Goal: Information Seeking & Learning: Learn about a topic

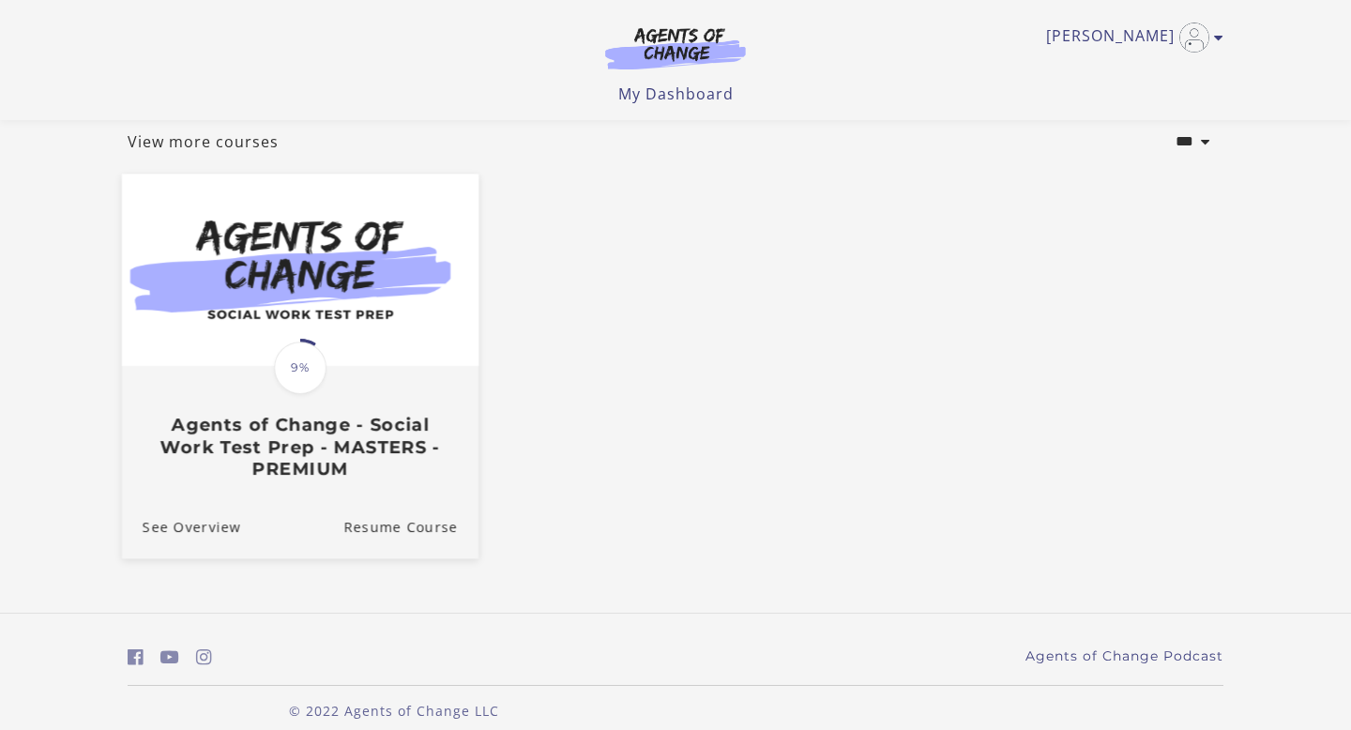
scroll to position [105, 0]
click at [383, 445] on h3 "Agents of Change - Social Work Test Prep - MASTERS - PREMIUM" at bounding box center [300, 450] width 315 height 66
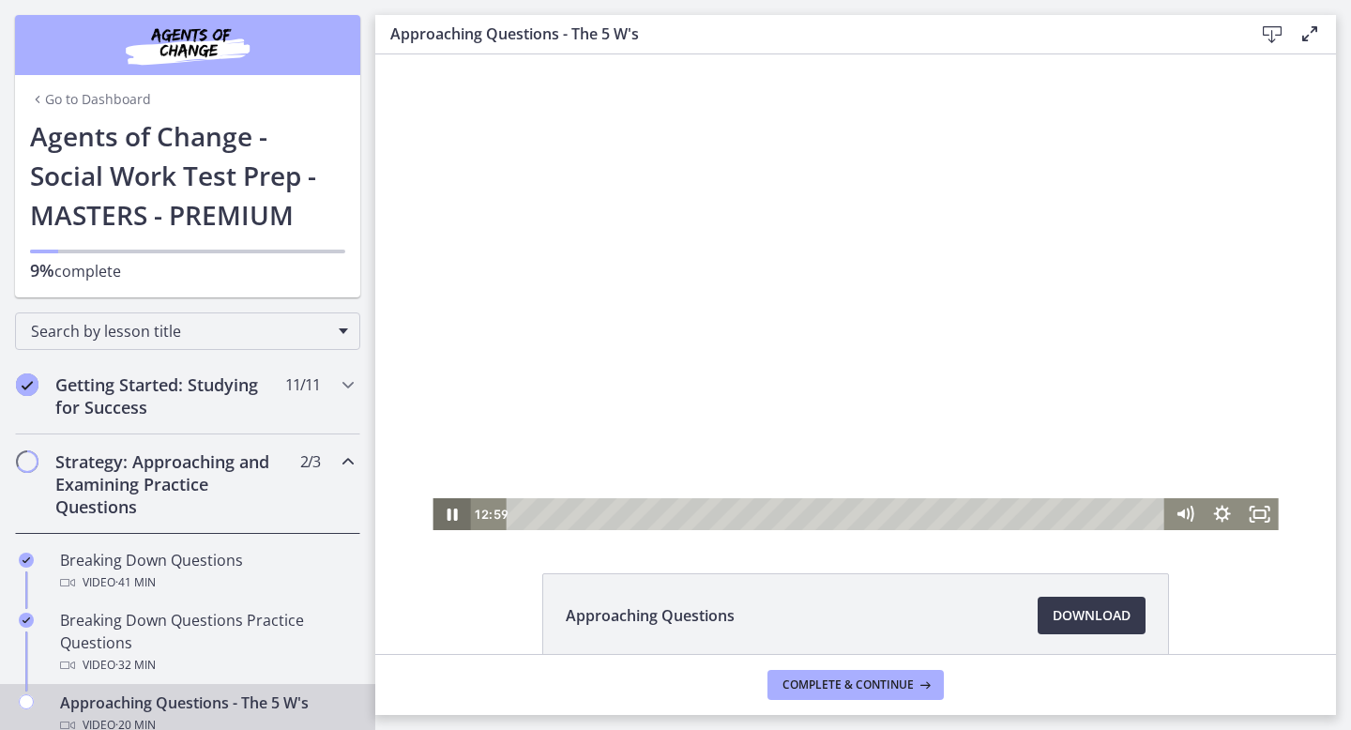
click at [453, 512] on icon "Pause" at bounding box center [452, 515] width 10 height 12
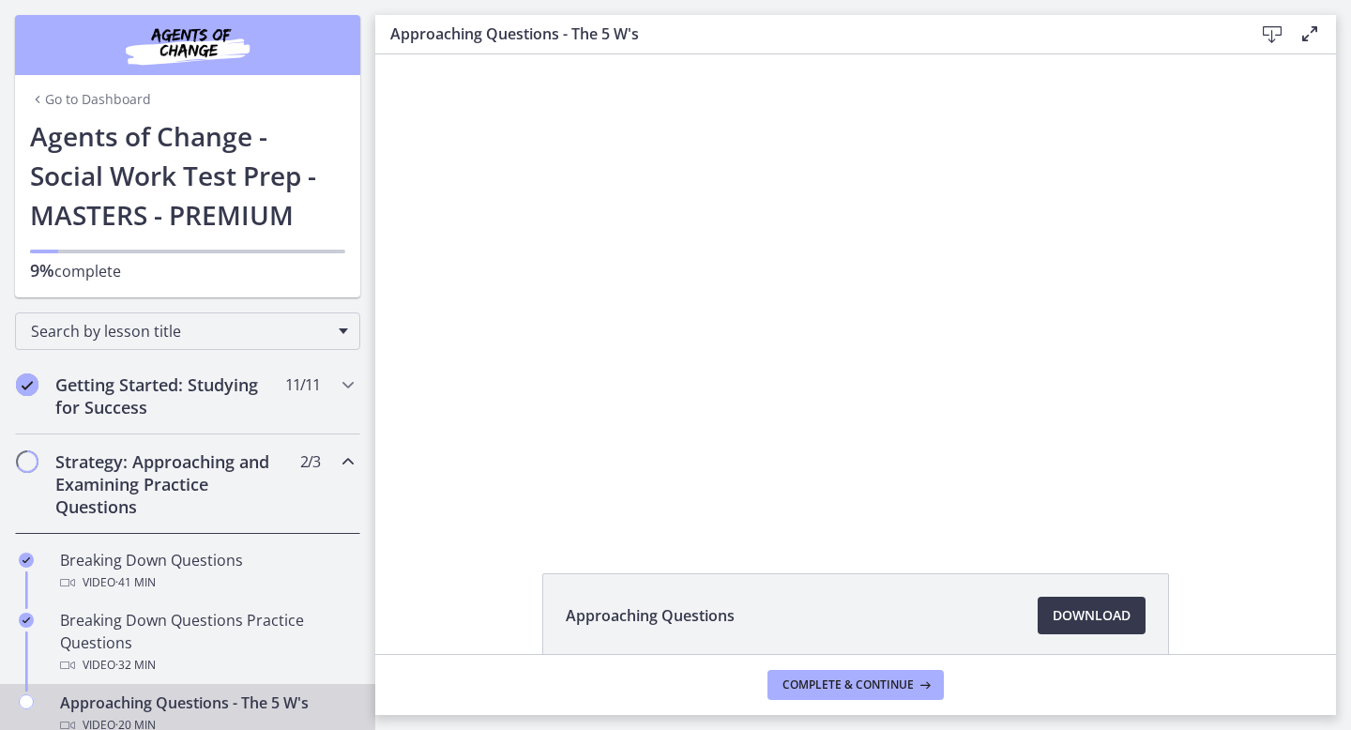
click at [73, 114] on div "Go to Dashboard" at bounding box center [187, 95] width 345 height 41
click at [73, 101] on link "Go to Dashboard" at bounding box center [90, 99] width 121 height 19
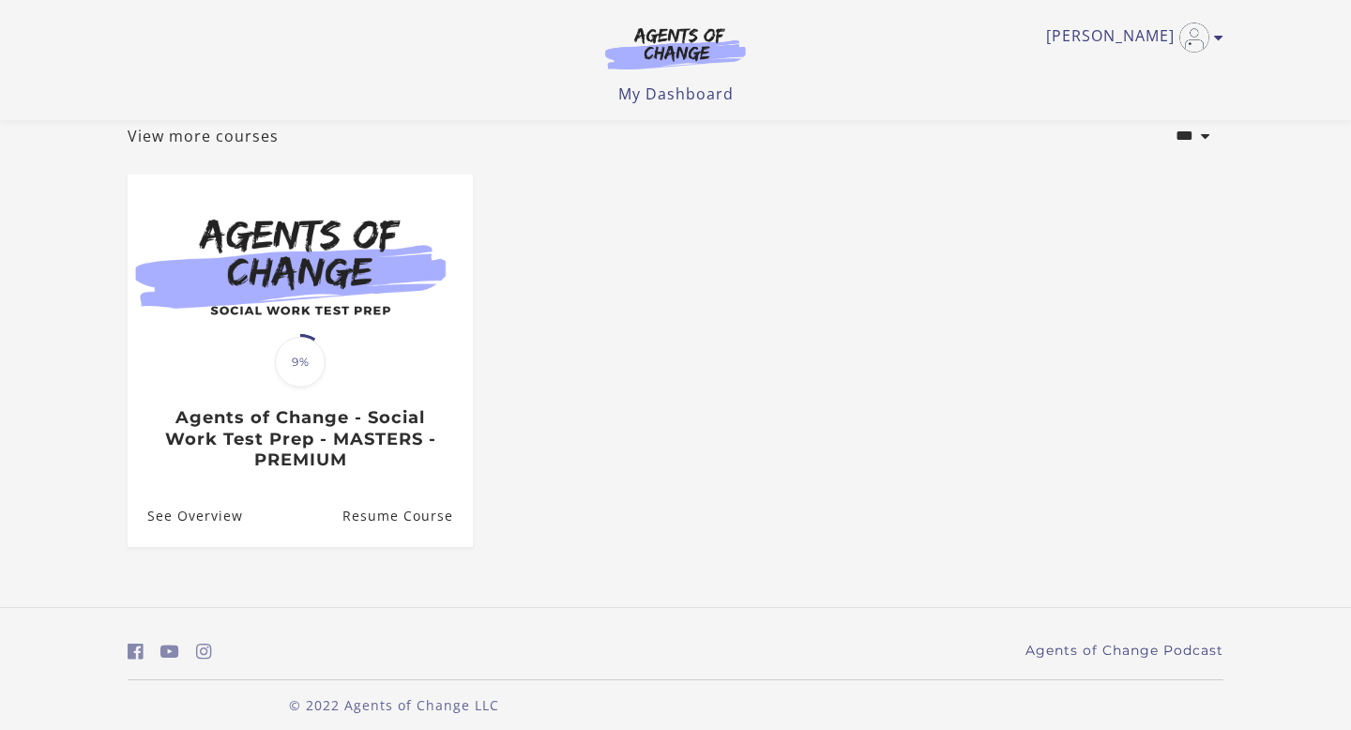
scroll to position [130, 0]
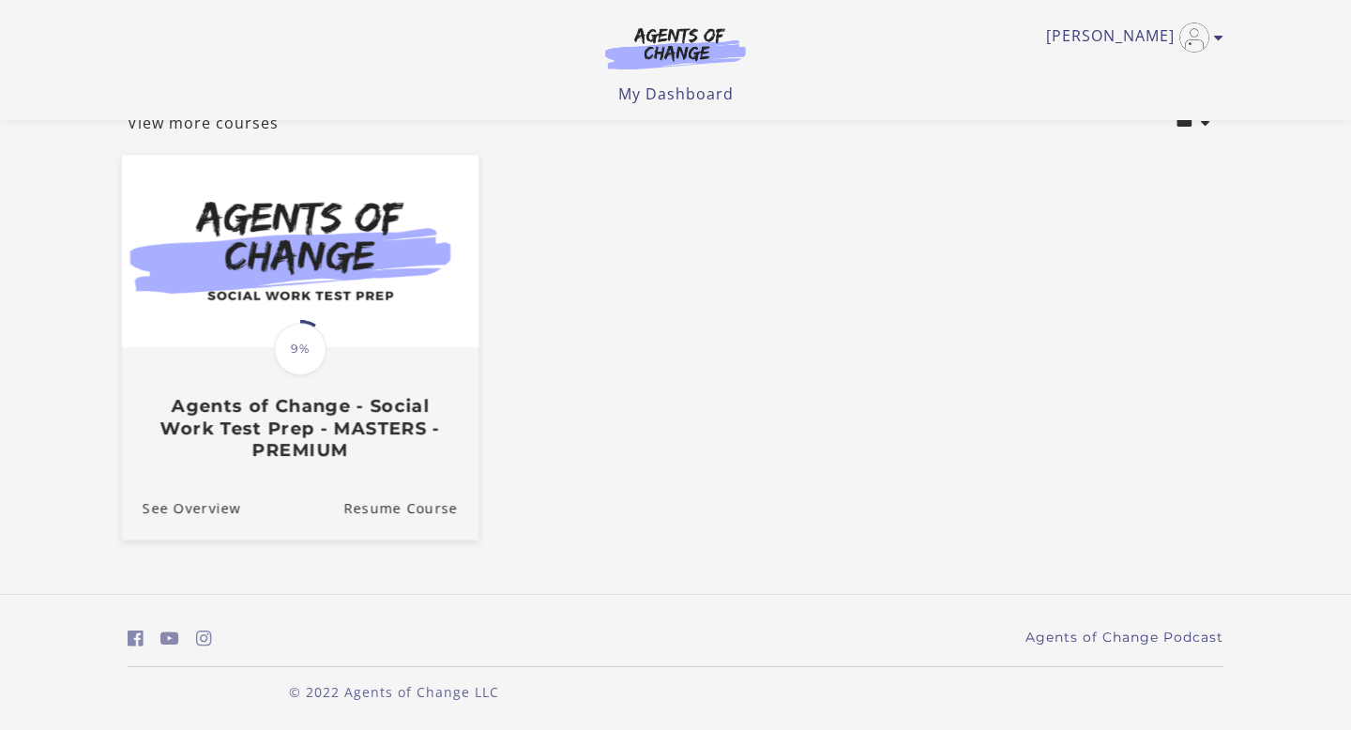
click at [319, 486] on div "See Overview Resume Course" at bounding box center [300, 508] width 357 height 63
click at [353, 454] on h3 "Agents of Change - Social Work Test Prep - MASTERS - PREMIUM" at bounding box center [300, 429] width 315 height 66
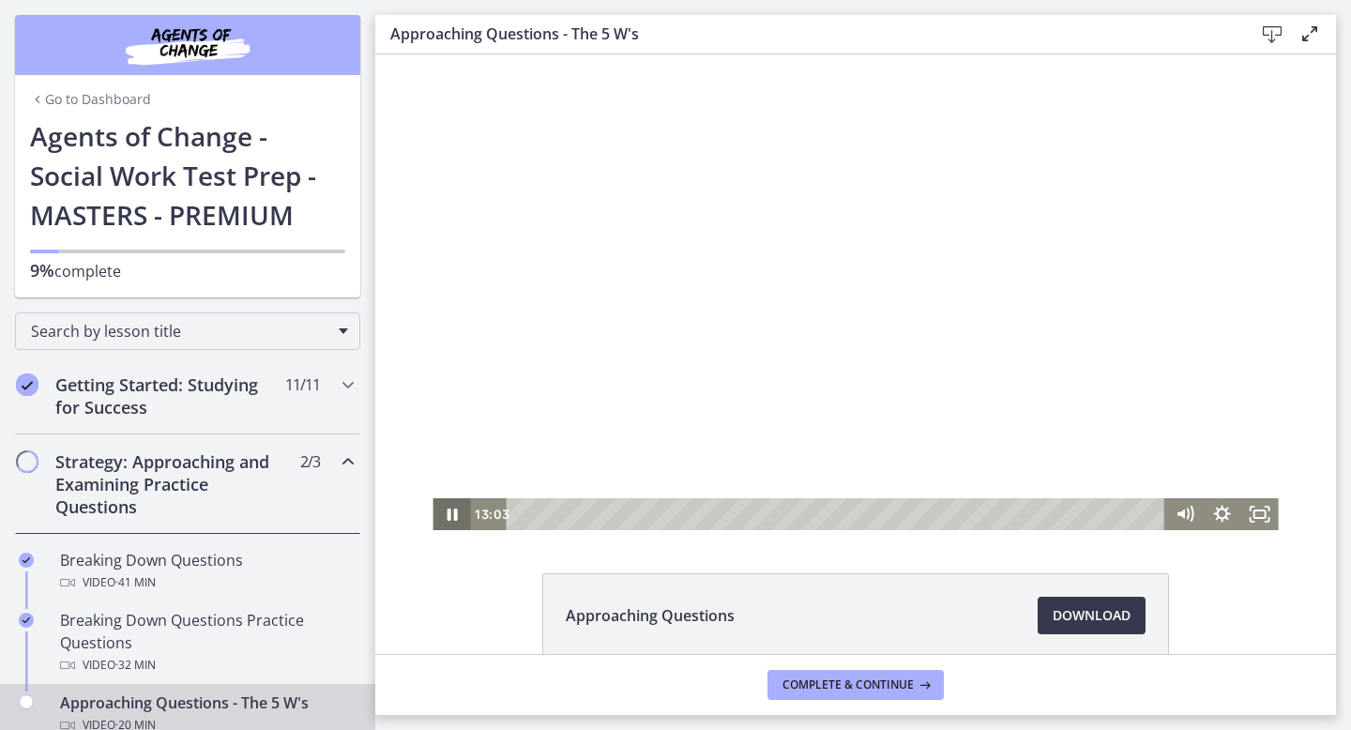
click at [449, 510] on icon "Pause" at bounding box center [452, 515] width 10 height 12
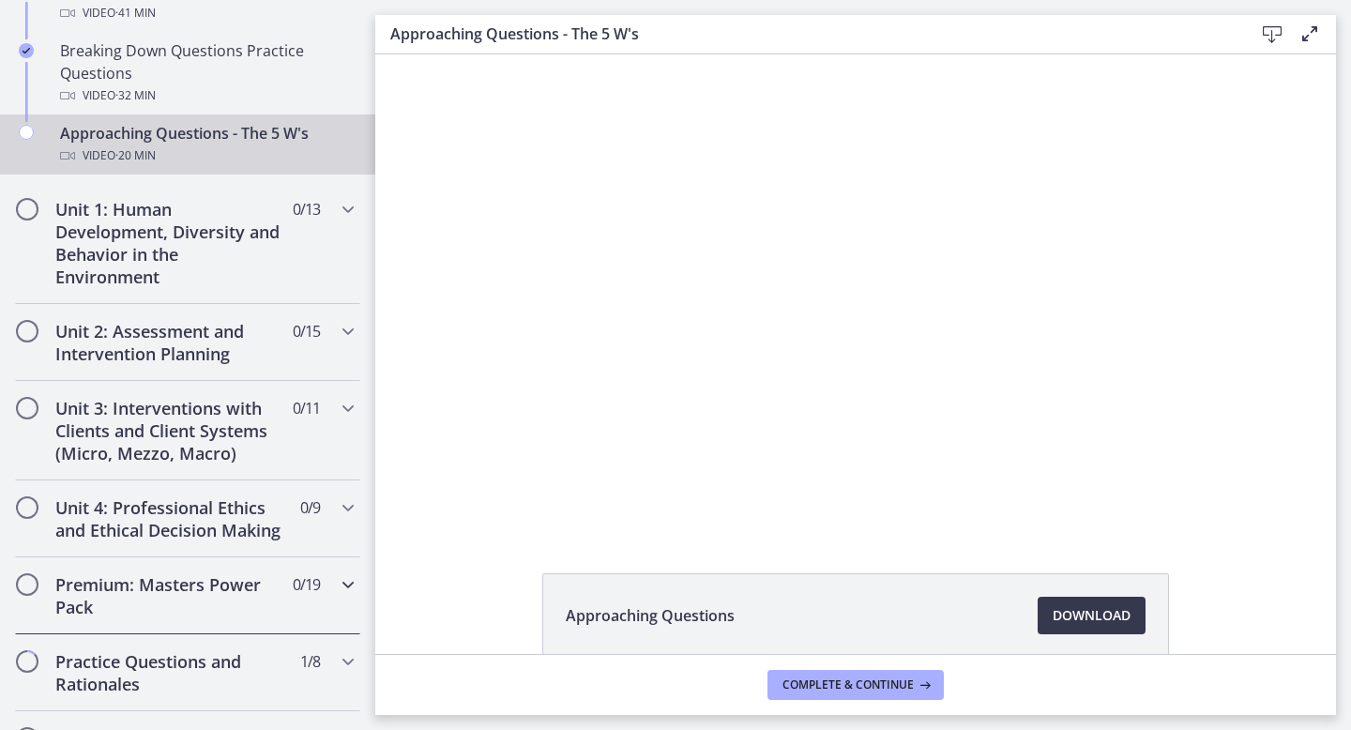
scroll to position [566, 0]
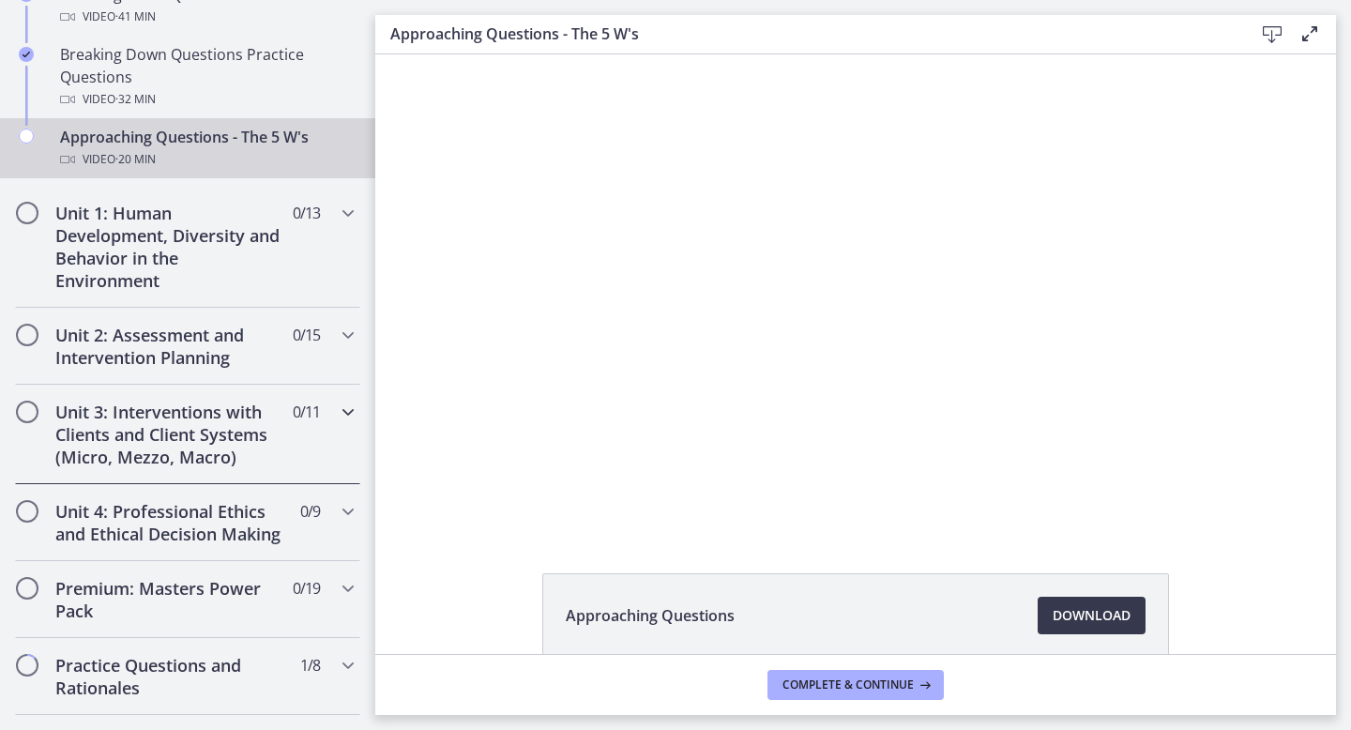
click at [349, 408] on icon "Chapters" at bounding box center [348, 412] width 23 height 23
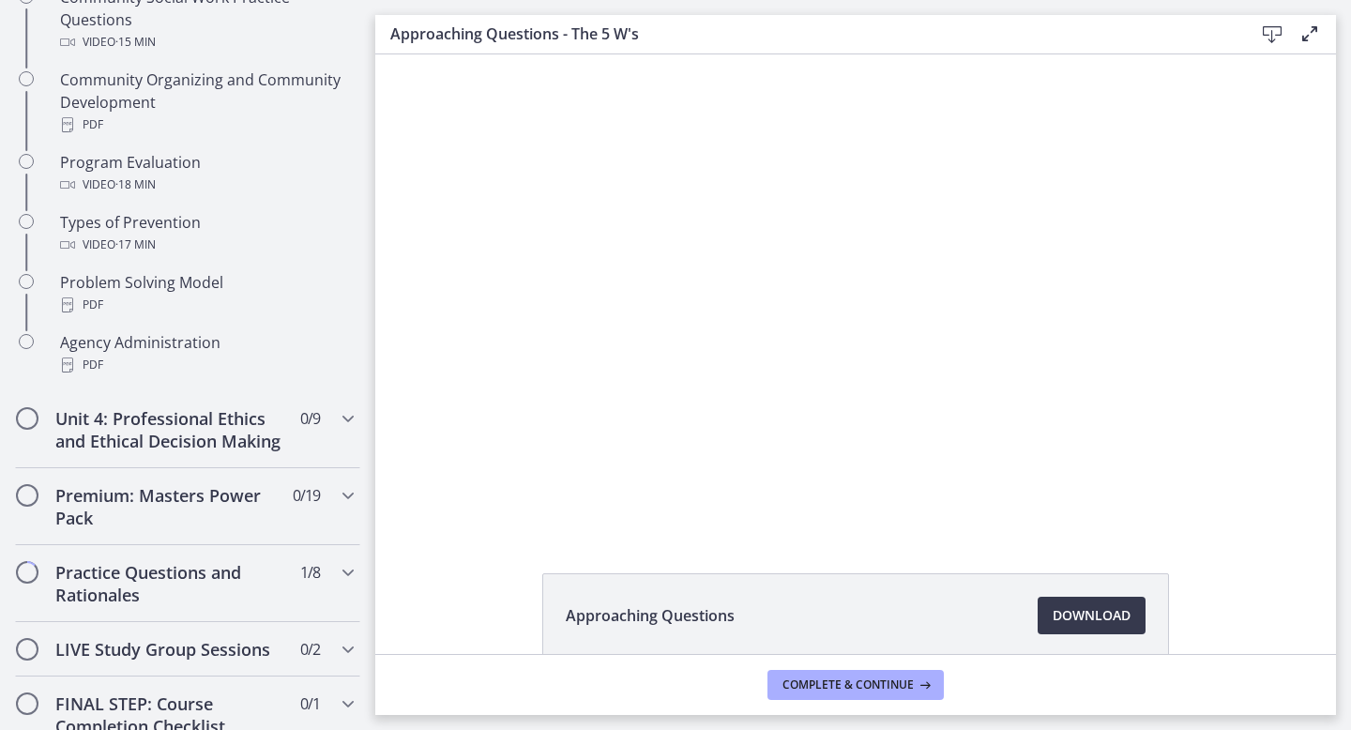
scroll to position [1160, 0]
click at [292, 443] on div "Unit 4: Professional Ethics and Ethical Decision Making 0 / 9 Completed" at bounding box center [187, 431] width 345 height 77
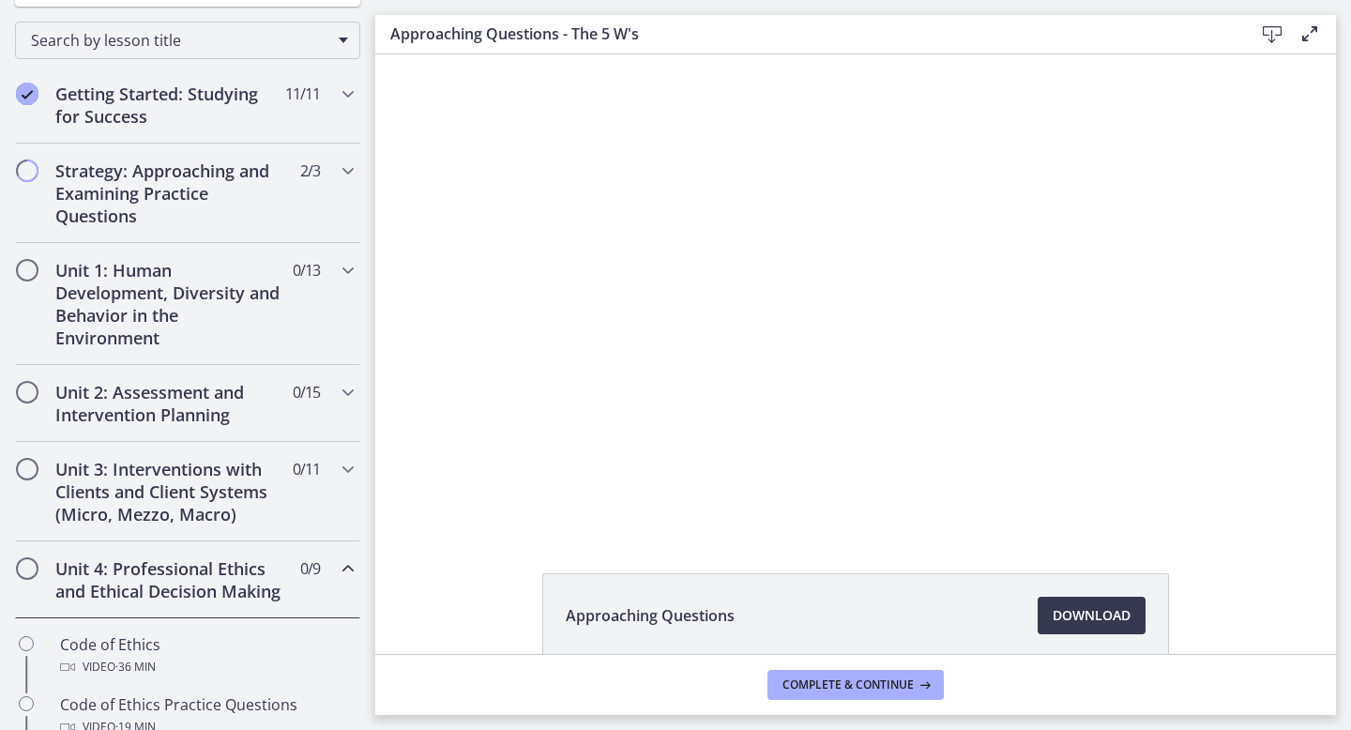
scroll to position [290, 0]
click at [214, 387] on h2 "Unit 2: Assessment and Intervention Planning" at bounding box center [169, 404] width 229 height 45
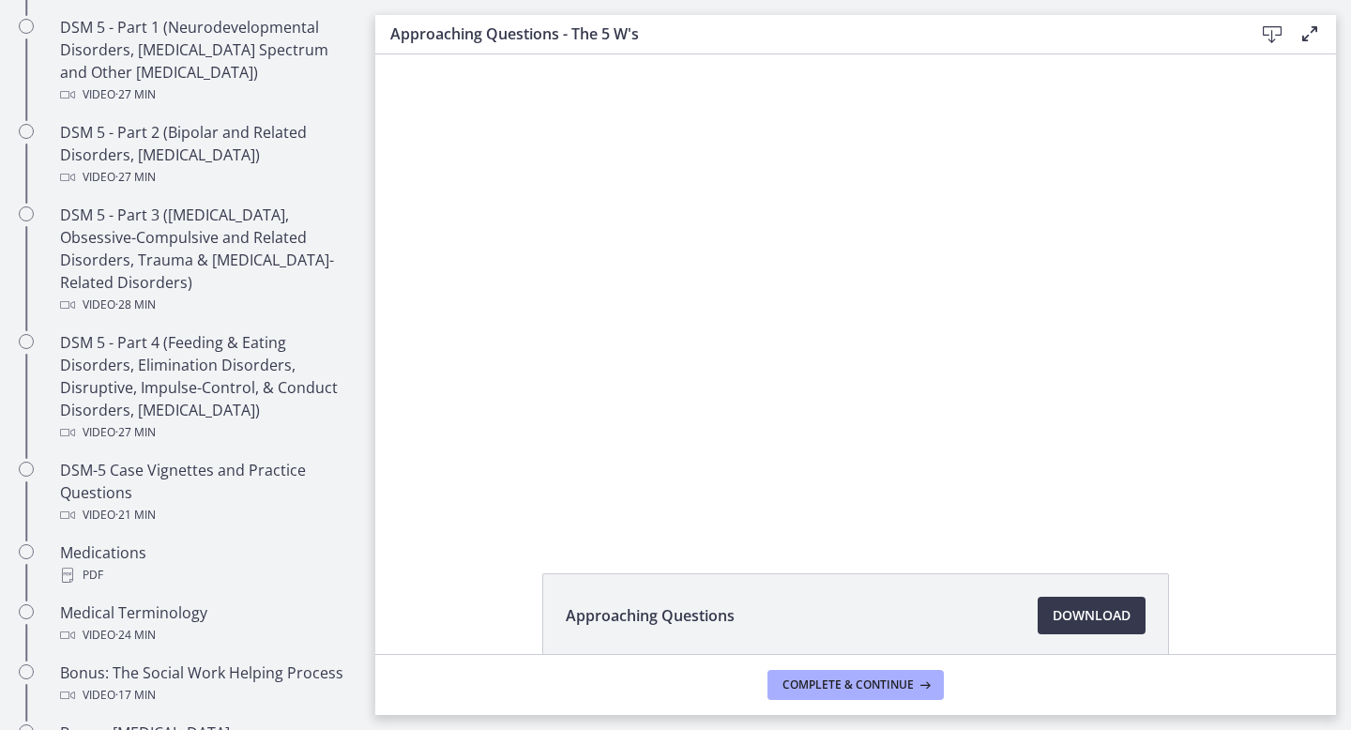
scroll to position [911, 0]
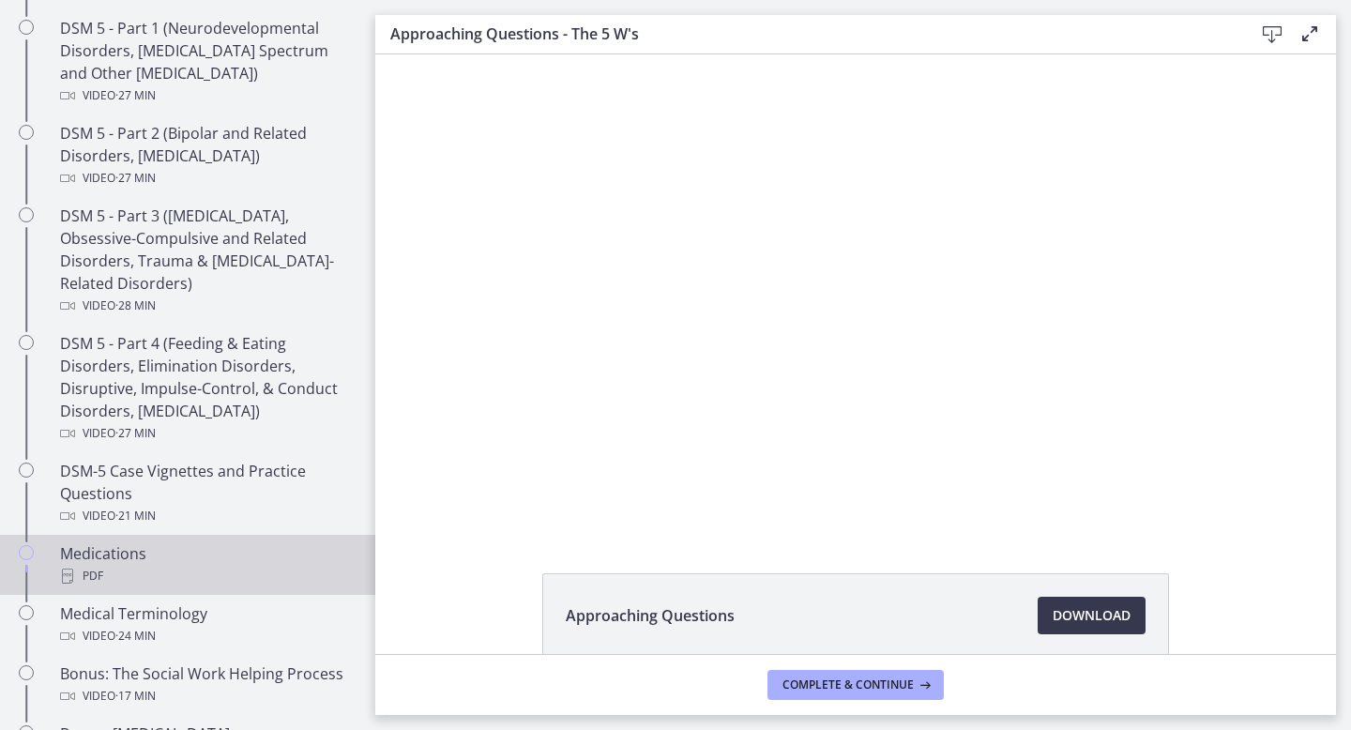
click at [250, 569] on div "PDF" at bounding box center [206, 576] width 293 height 23
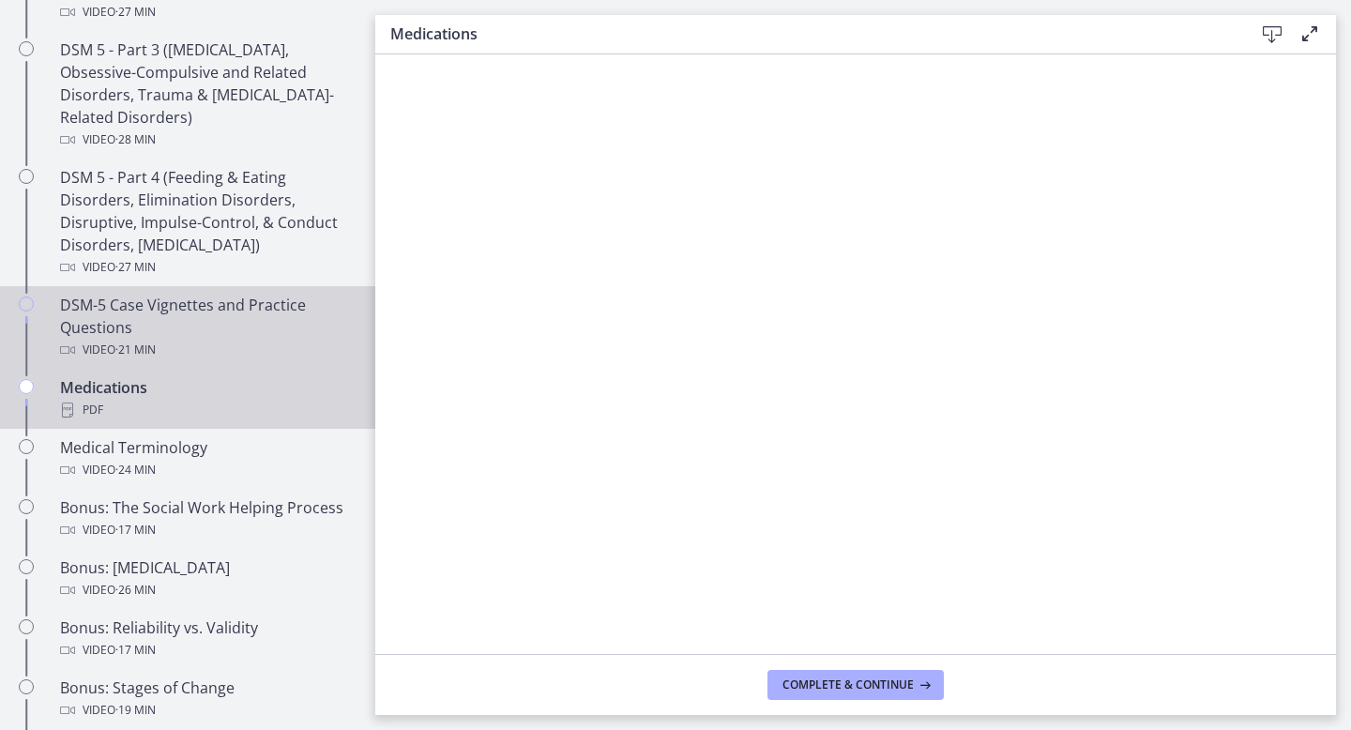
scroll to position [1075, 0]
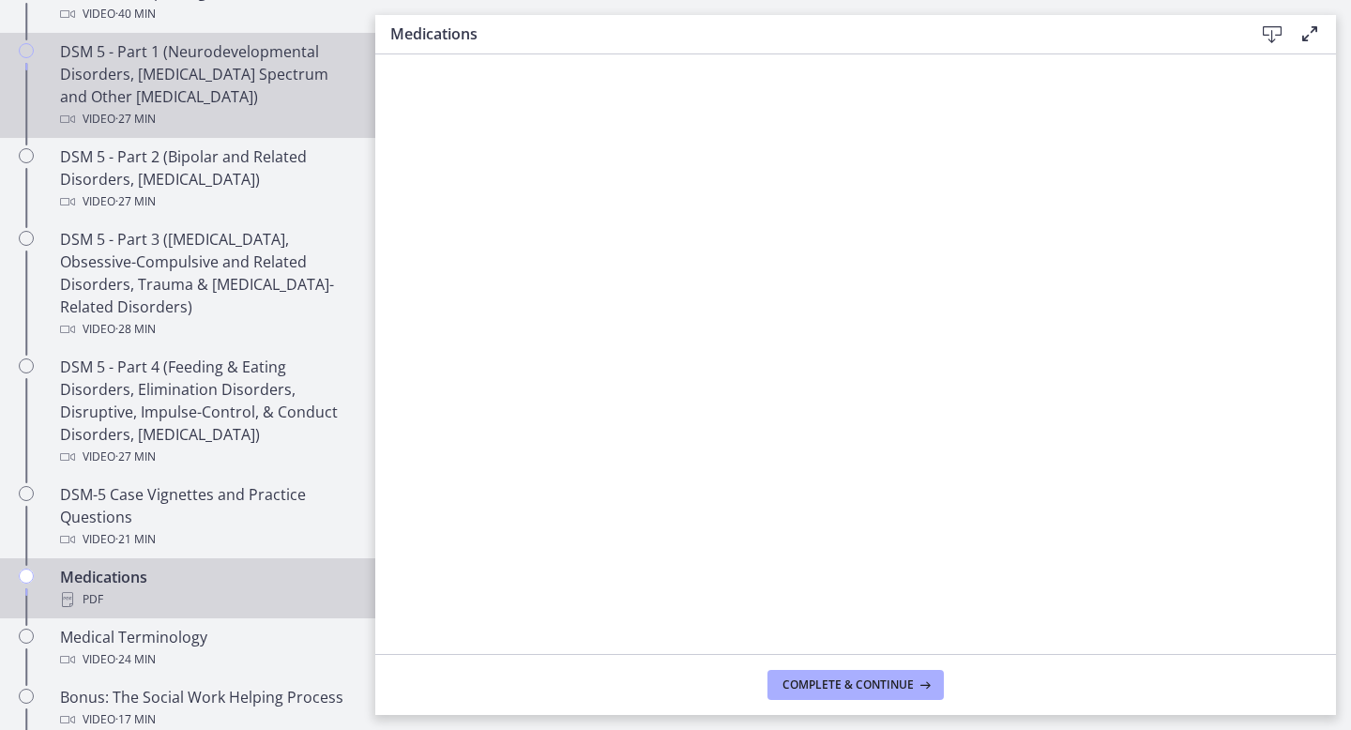
scroll to position [883, 0]
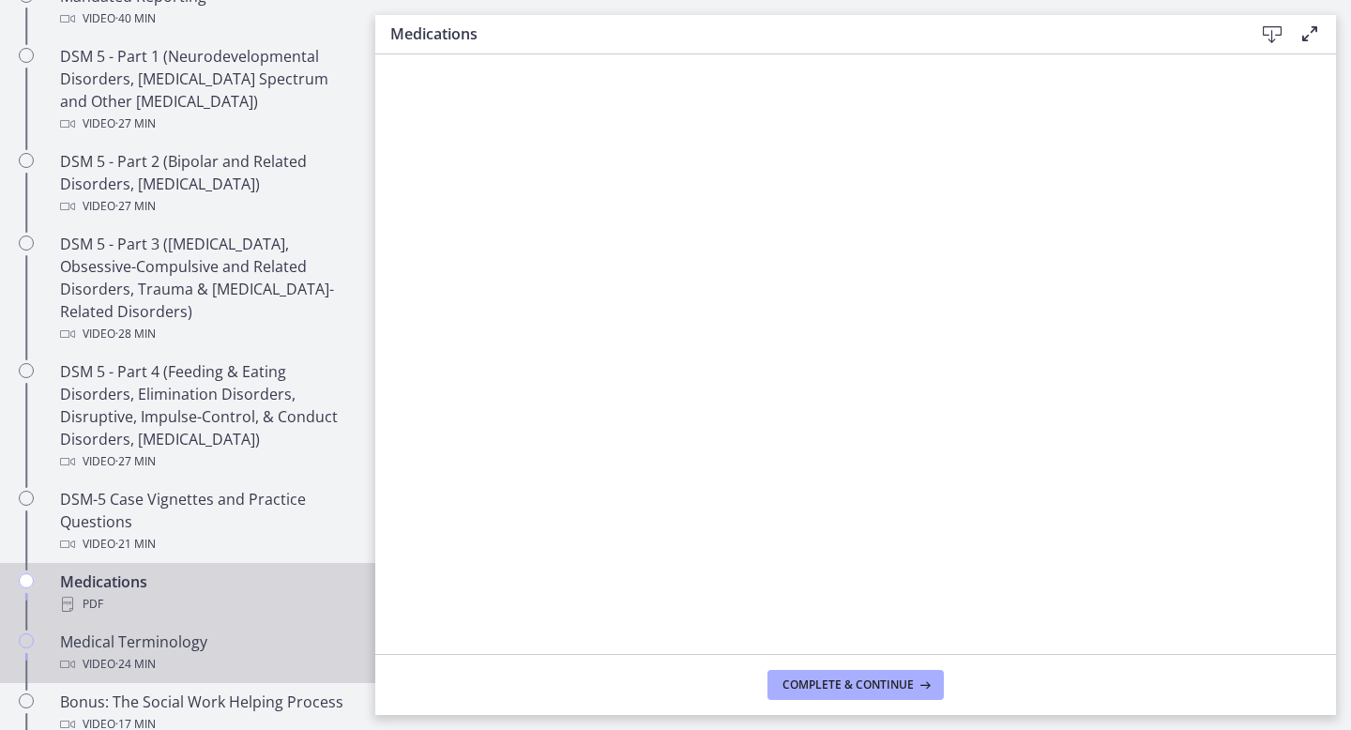
click at [197, 640] on div "Medical Terminology Video · 24 min" at bounding box center [206, 653] width 293 height 45
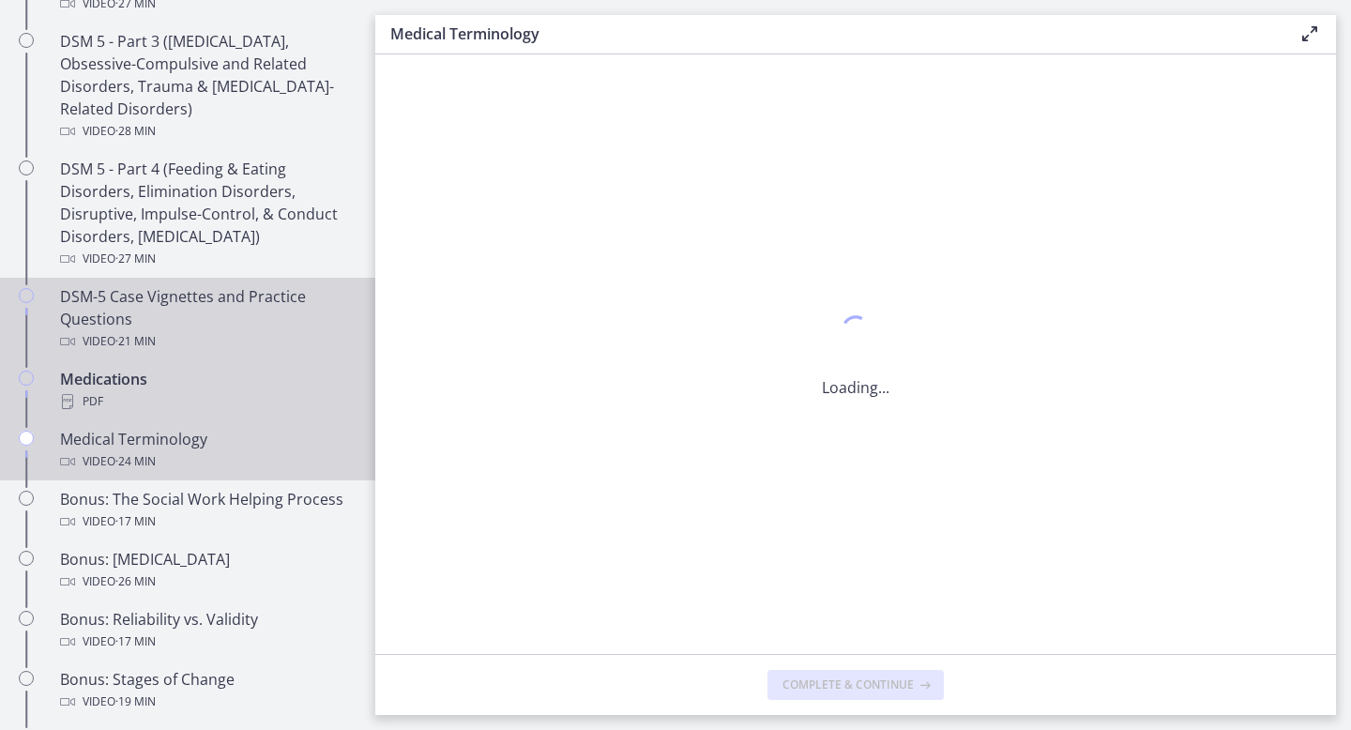
scroll to position [1084, 0]
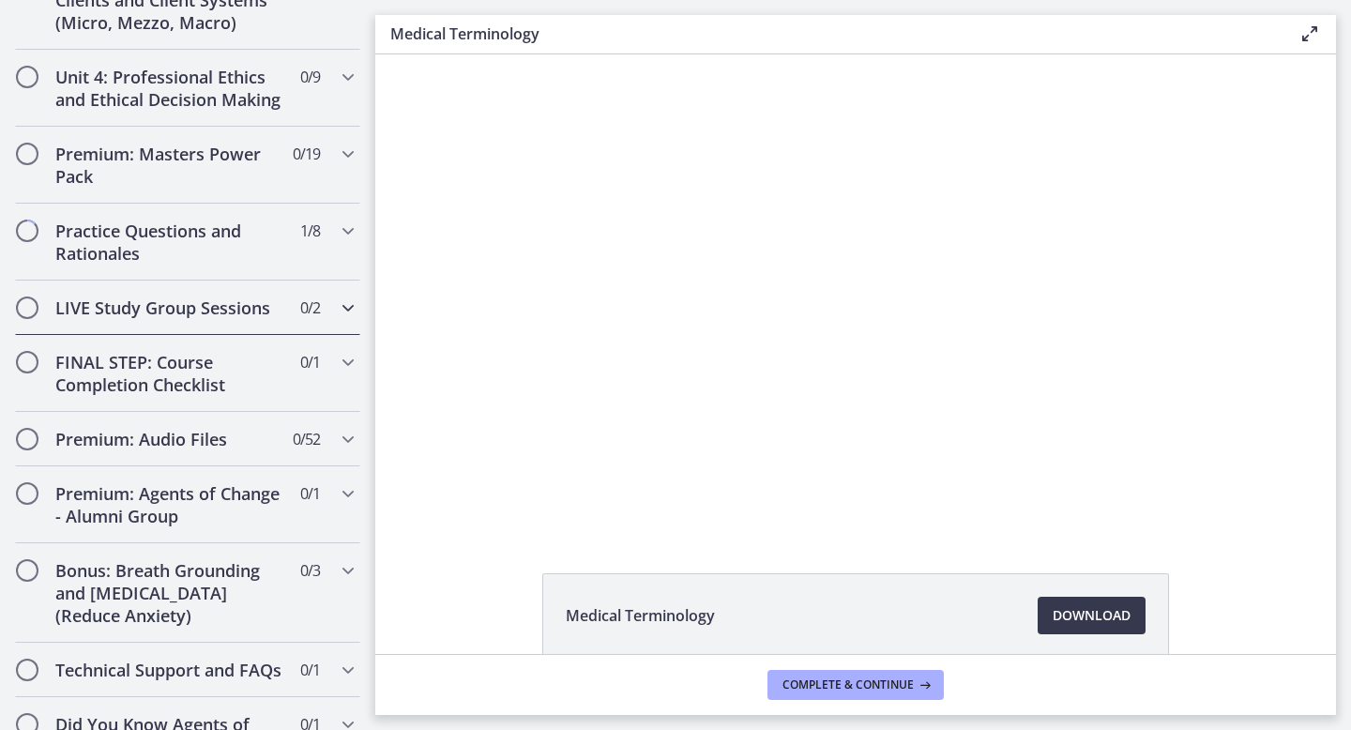
scroll to position [1906, 0]
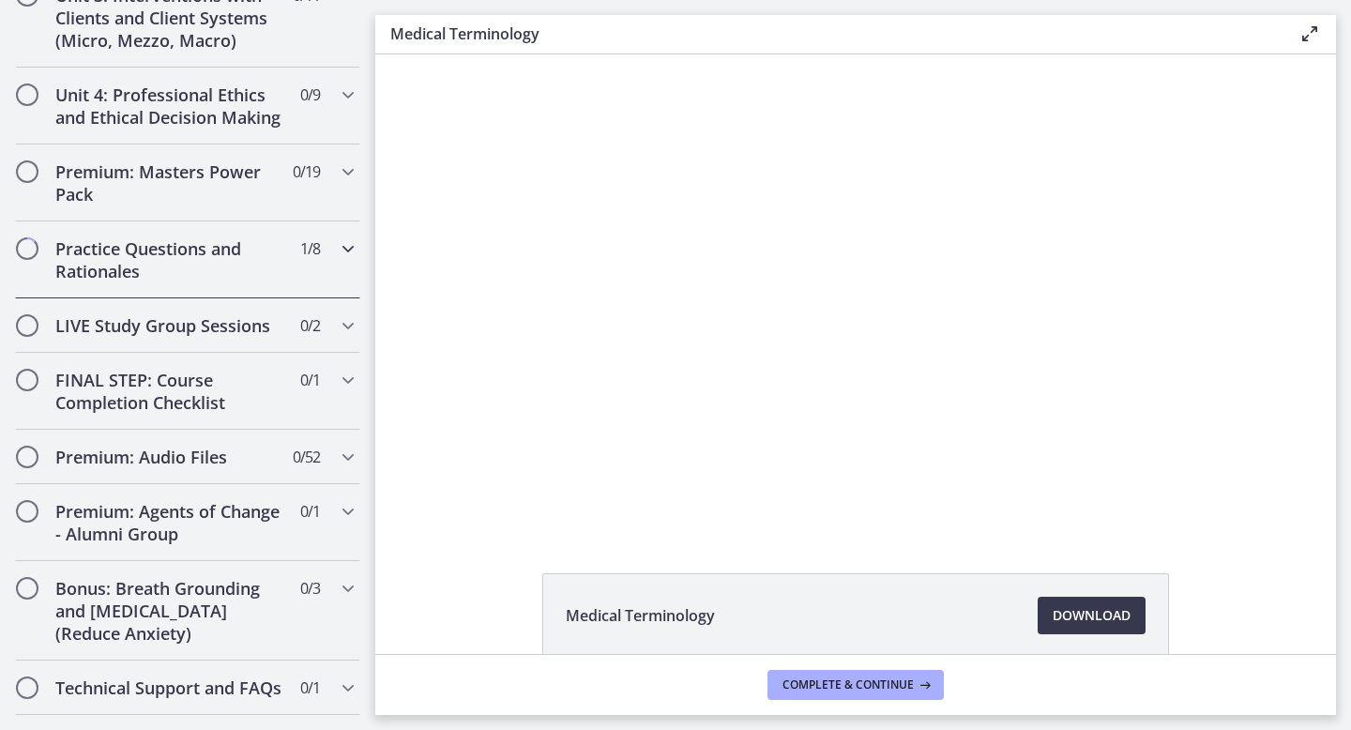
click at [246, 243] on h2 "Practice Questions and Rationales" at bounding box center [169, 259] width 229 height 45
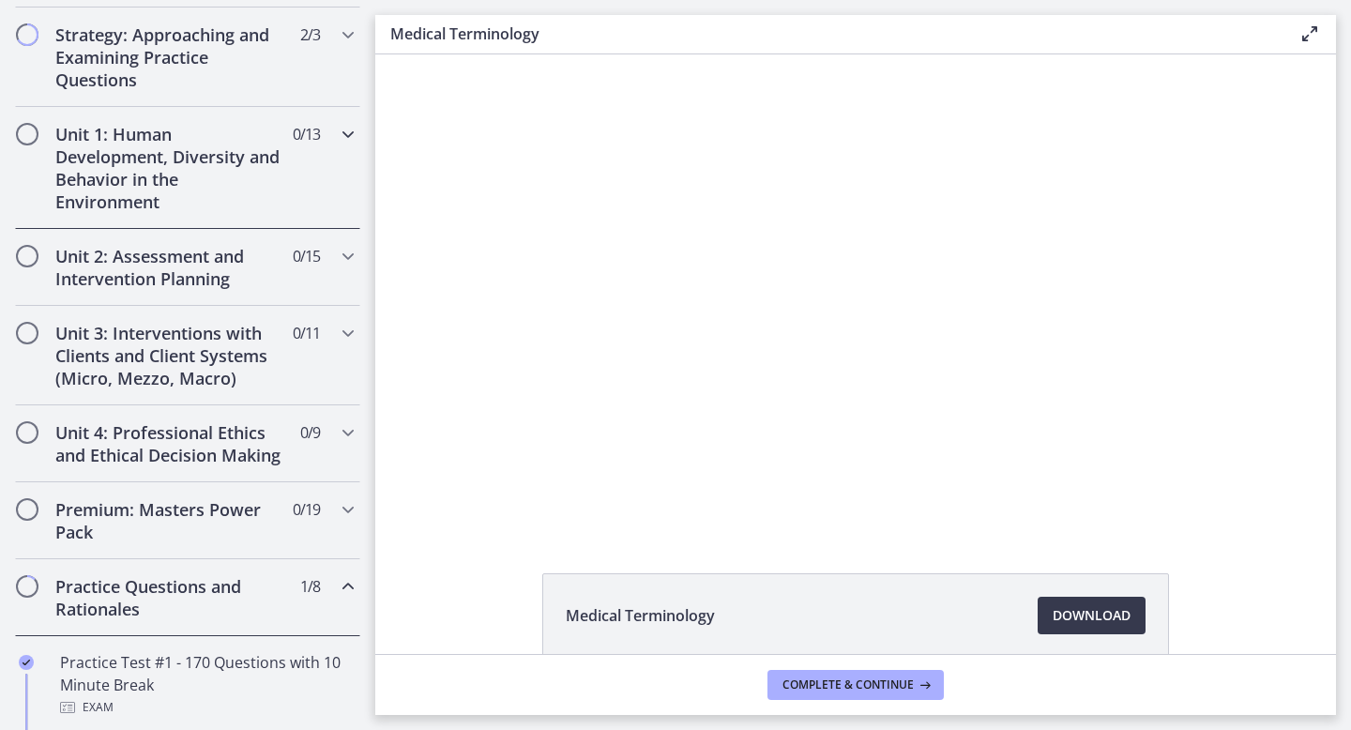
scroll to position [428, 0]
click at [291, 282] on div "Unit 2: Assessment and Intervention Planning 0 / 15 Completed" at bounding box center [187, 266] width 345 height 77
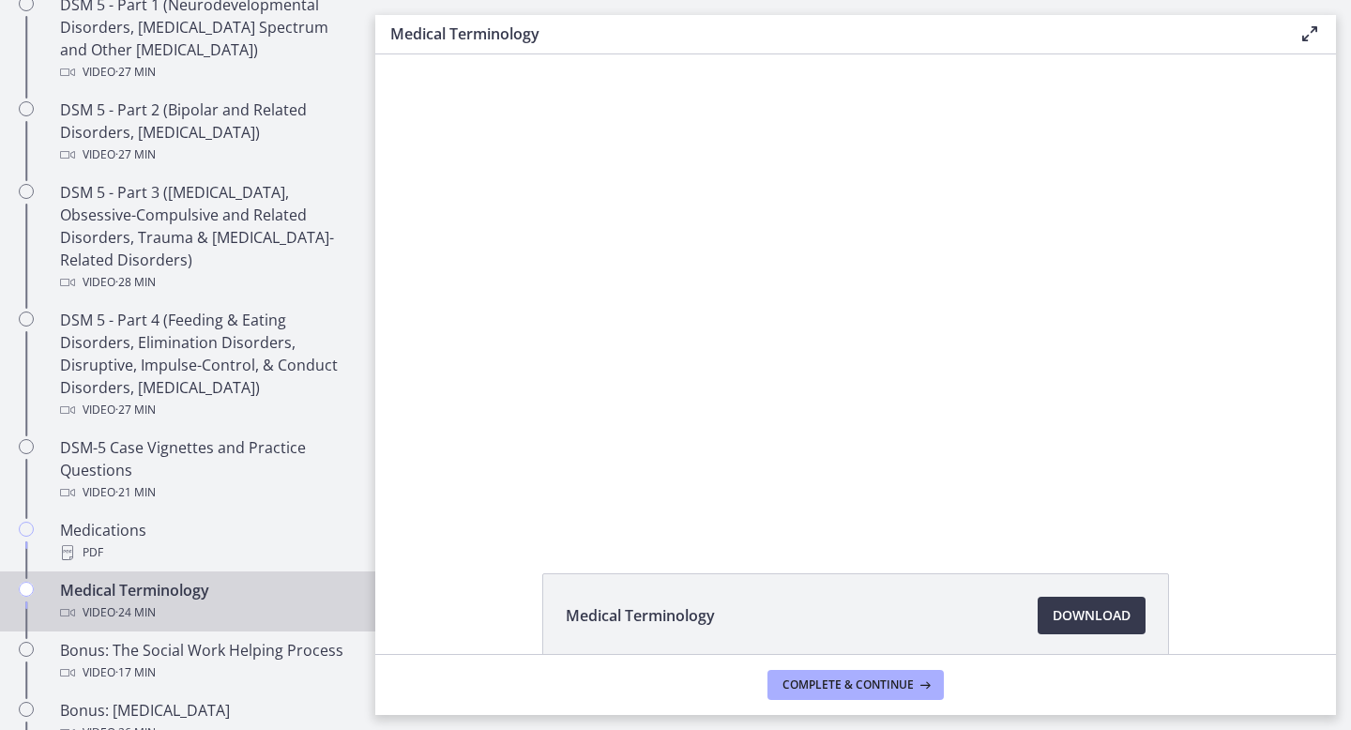
scroll to position [0, 0]
click at [219, 598] on div "Medical Terminology Video · 24 min" at bounding box center [206, 601] width 293 height 45
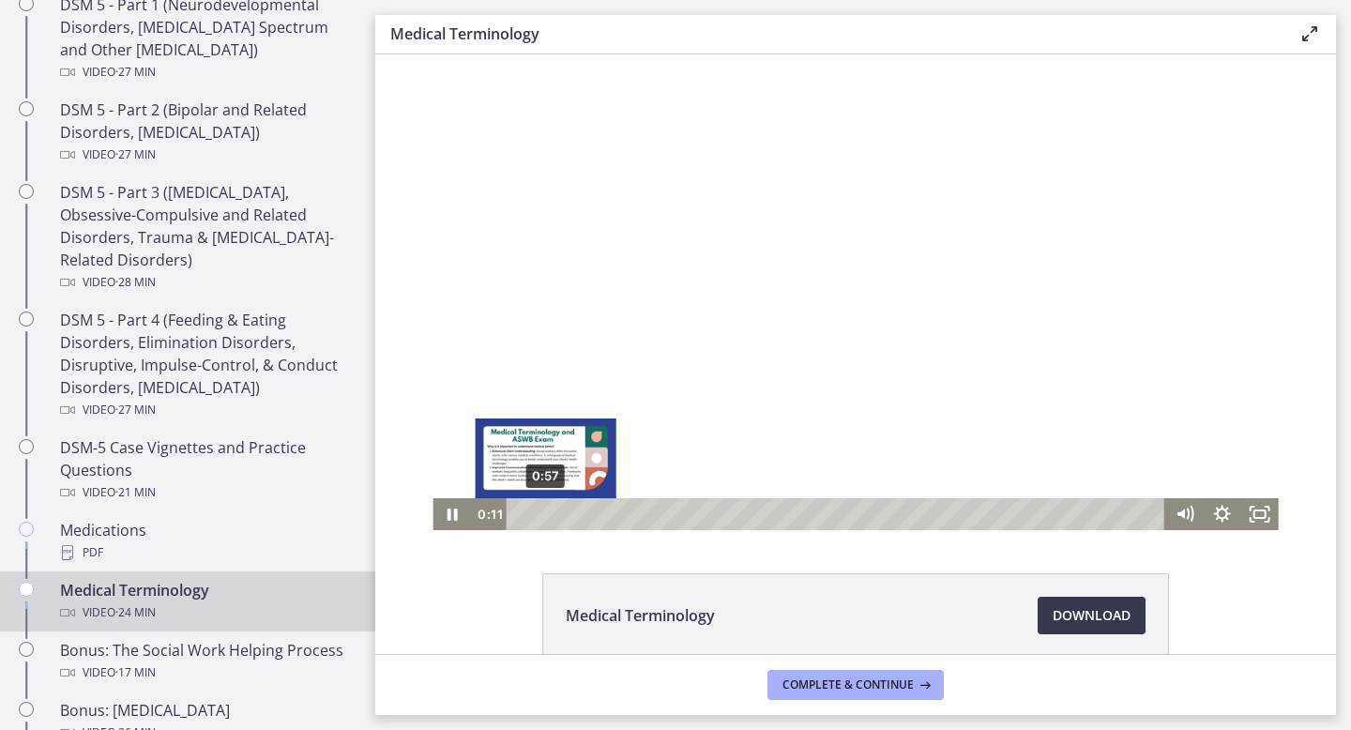
click at [546, 517] on div "0:57" at bounding box center [839, 514] width 636 height 32
click at [565, 515] on div "1:39" at bounding box center [839, 514] width 636 height 32
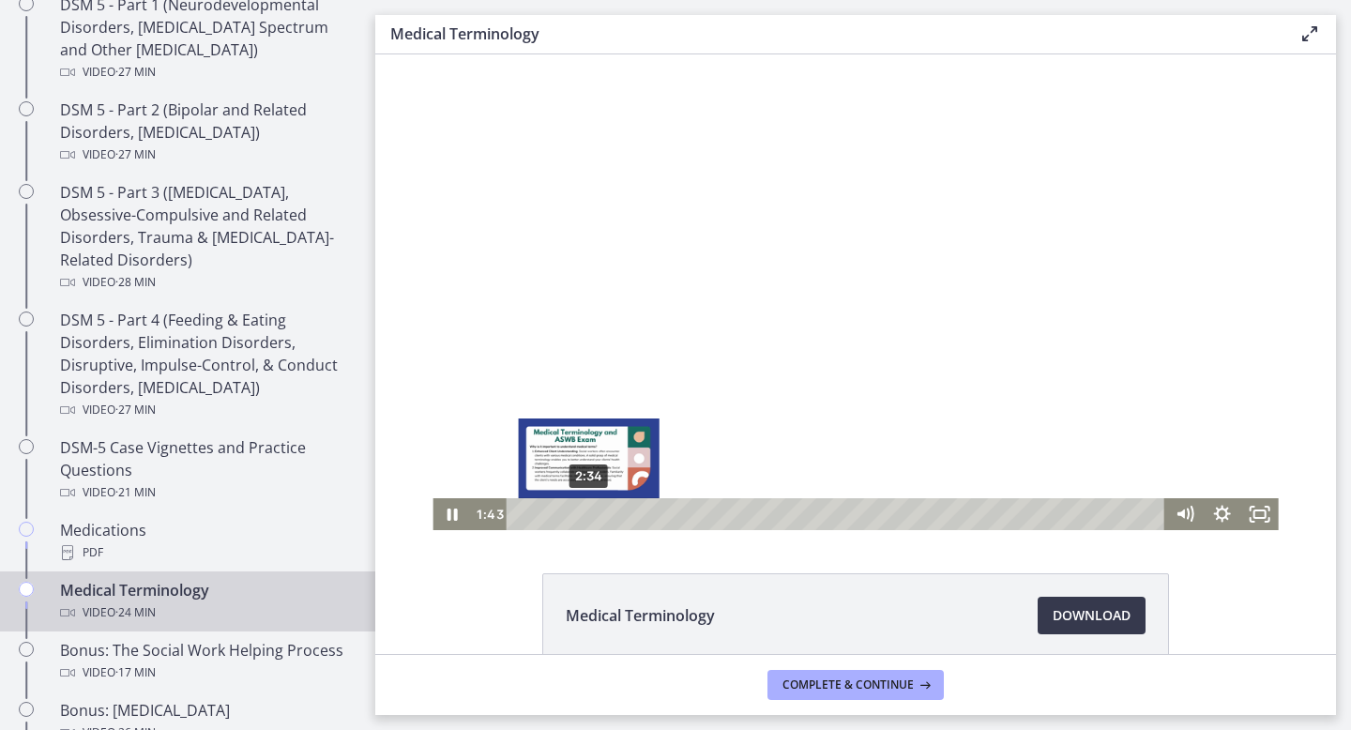
click at [589, 514] on div "2:34" at bounding box center [839, 514] width 636 height 32
click at [602, 515] on div "3:01" at bounding box center [839, 514] width 636 height 32
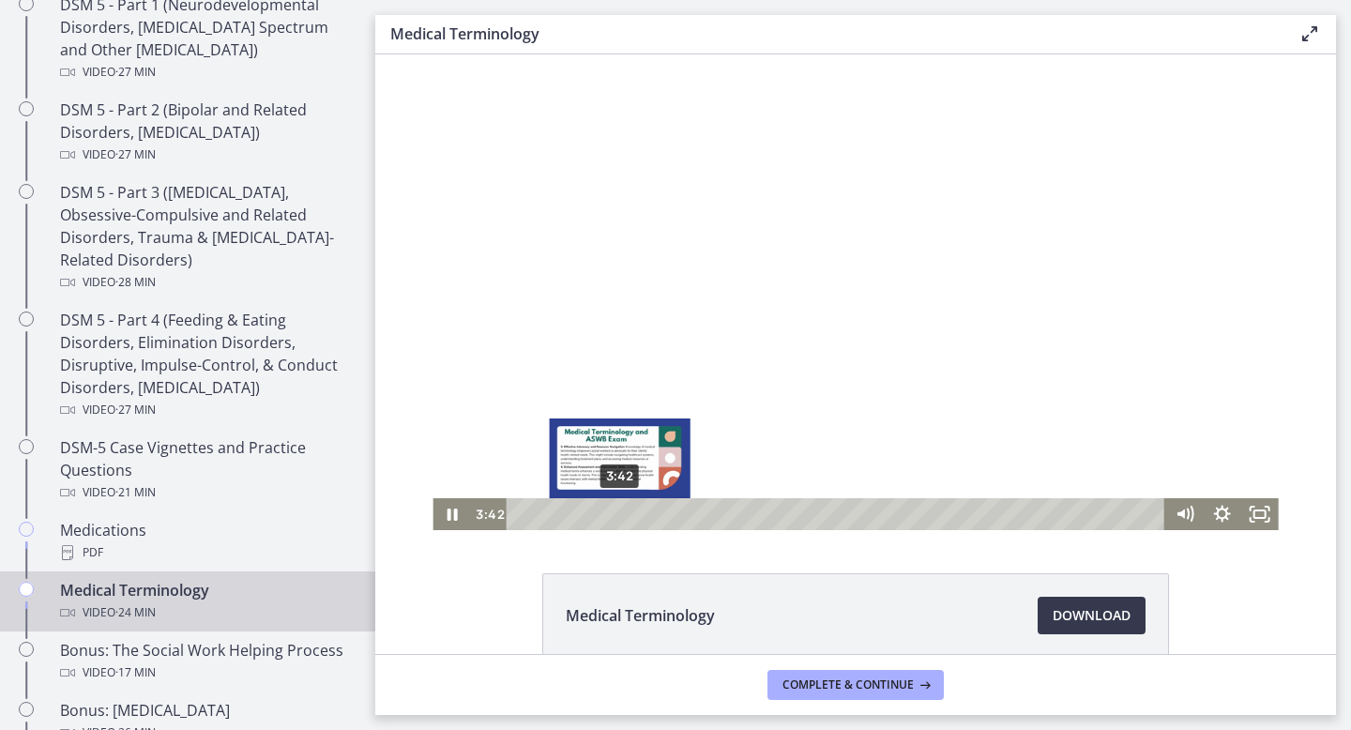
click at [620, 515] on div "3:42" at bounding box center [839, 514] width 636 height 32
click at [639, 512] on div "4:24" at bounding box center [839, 514] width 636 height 32
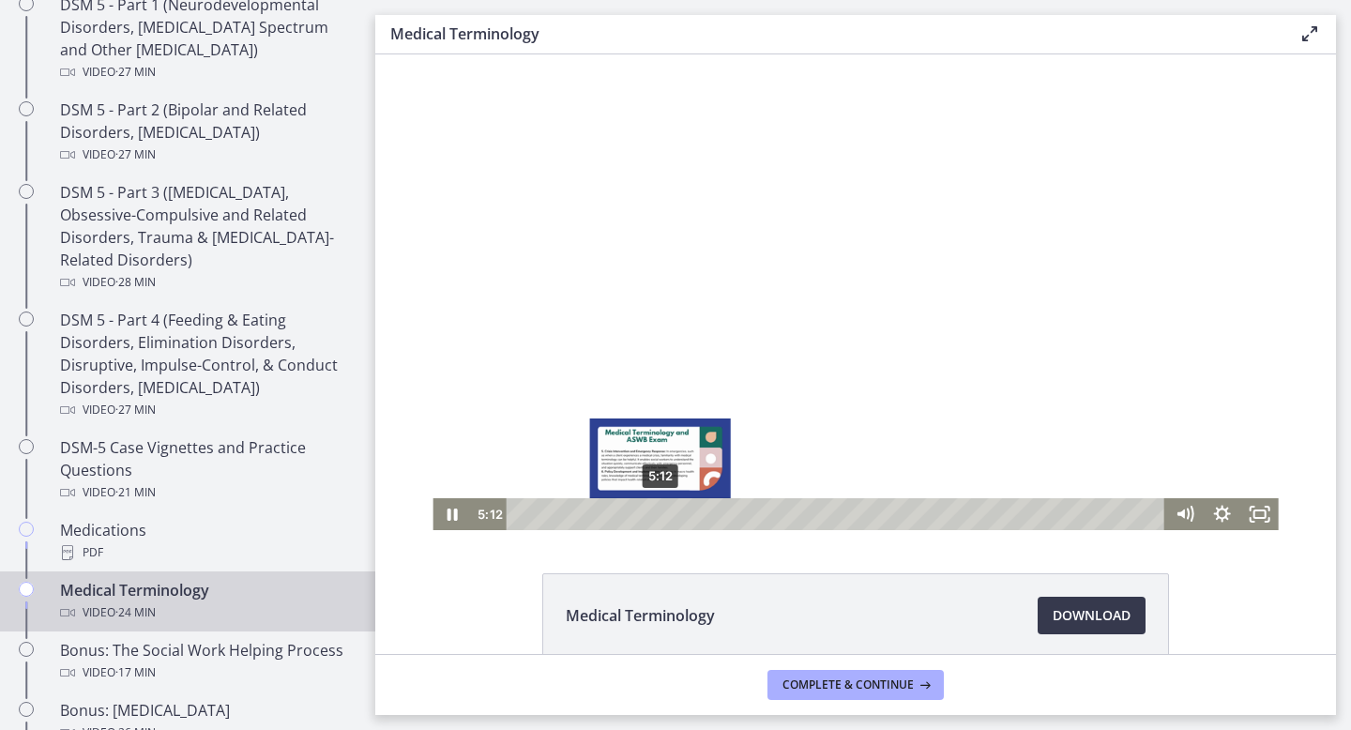
click at [661, 514] on div "5:12" at bounding box center [839, 514] width 636 height 32
click at [677, 514] on div "5:48" at bounding box center [839, 514] width 636 height 32
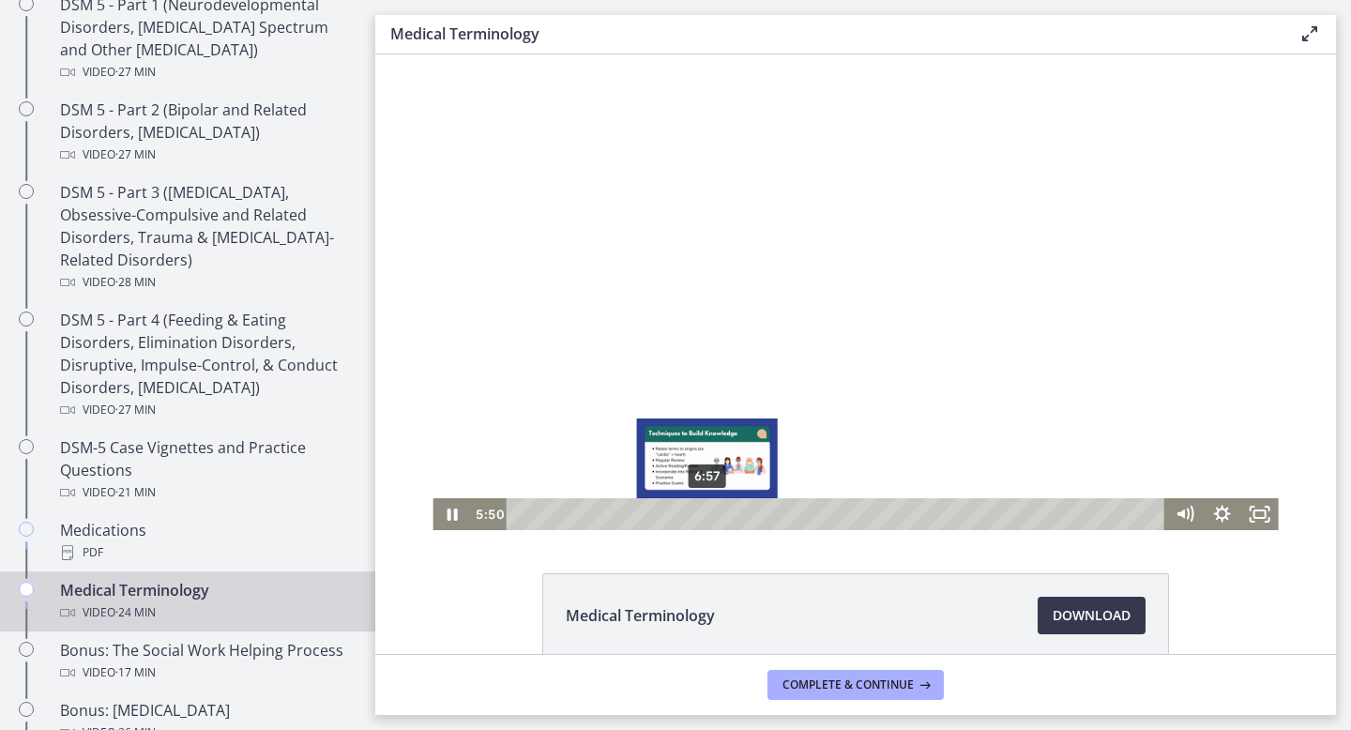
click at [708, 513] on div "6:57" at bounding box center [839, 514] width 636 height 32
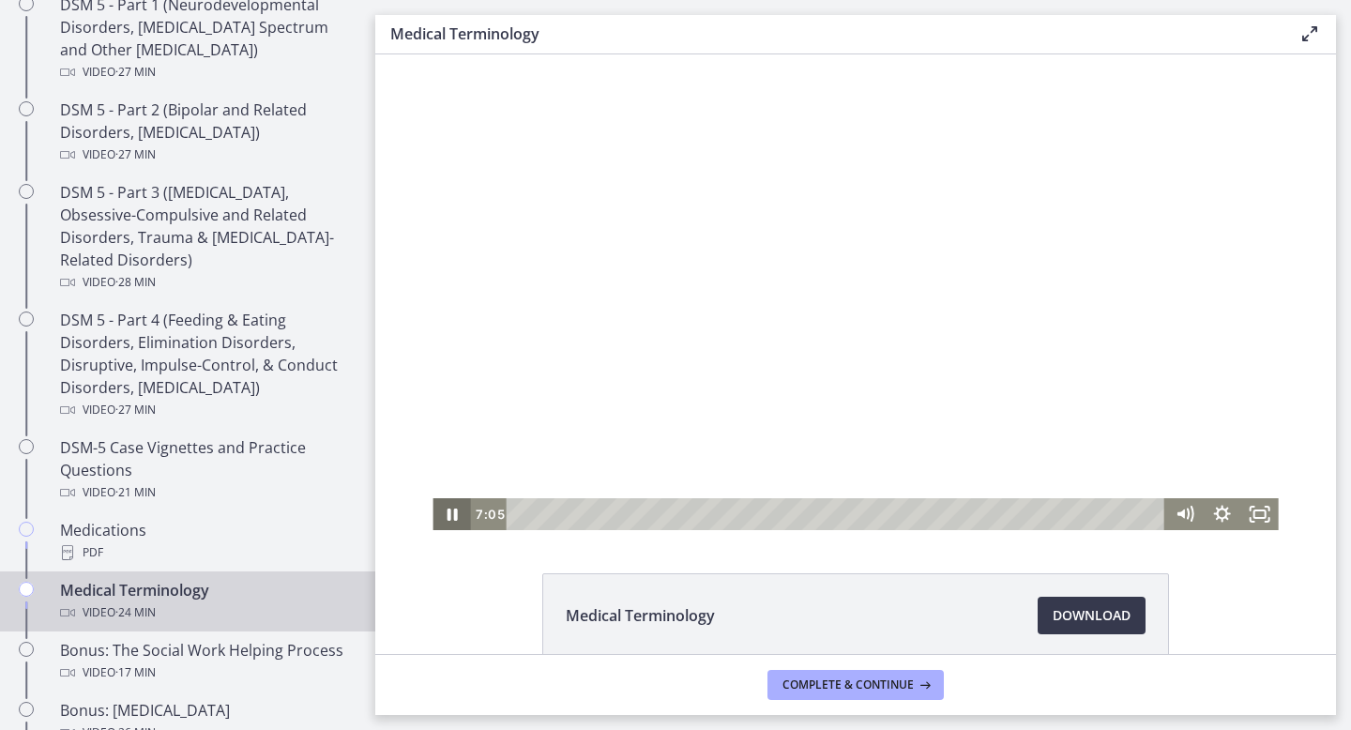
click at [454, 516] on icon "Pause" at bounding box center [452, 515] width 10 height 12
